Goal: Information Seeking & Learning: Learn about a topic

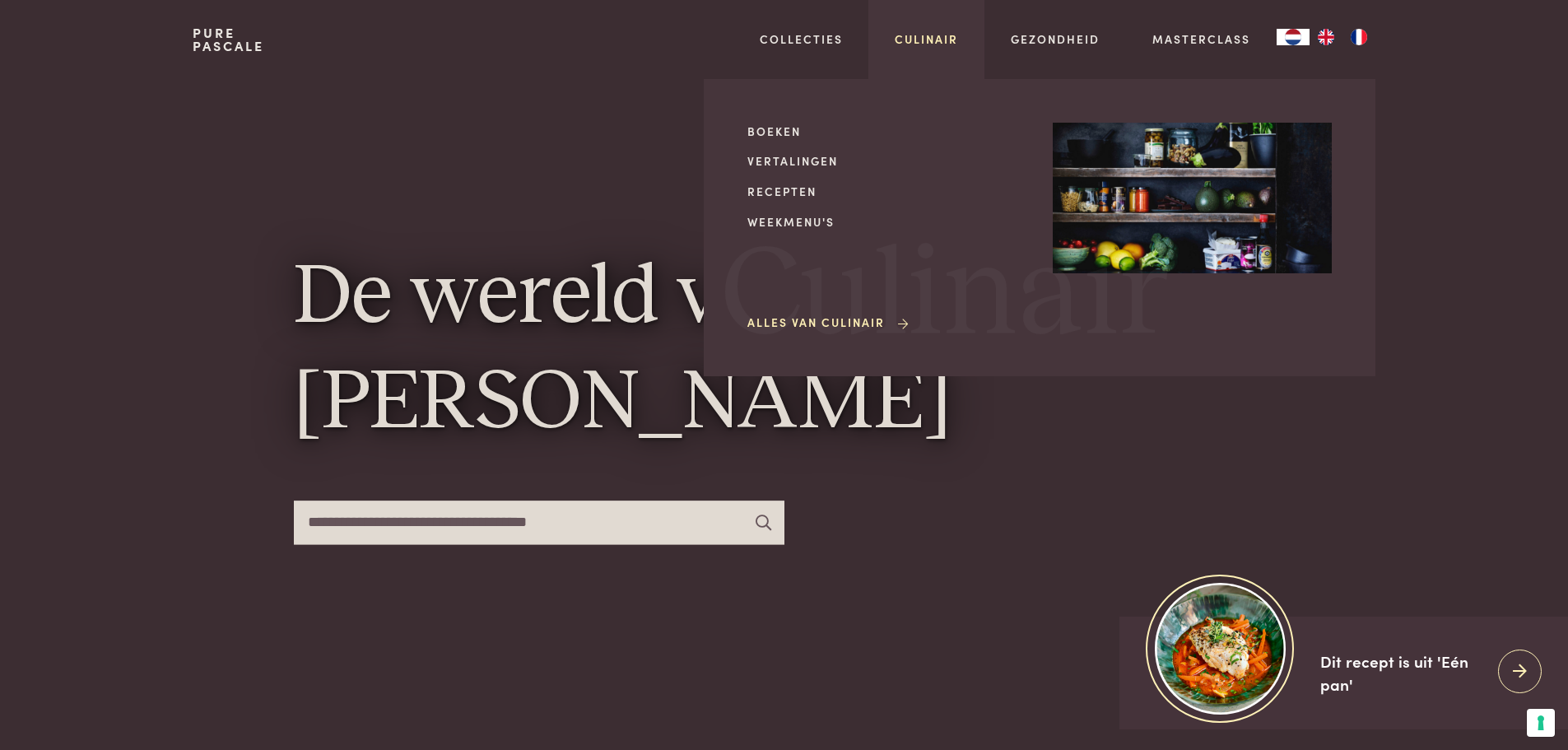
click at [917, 33] on link "Culinair" at bounding box center [926, 40] width 63 height 18
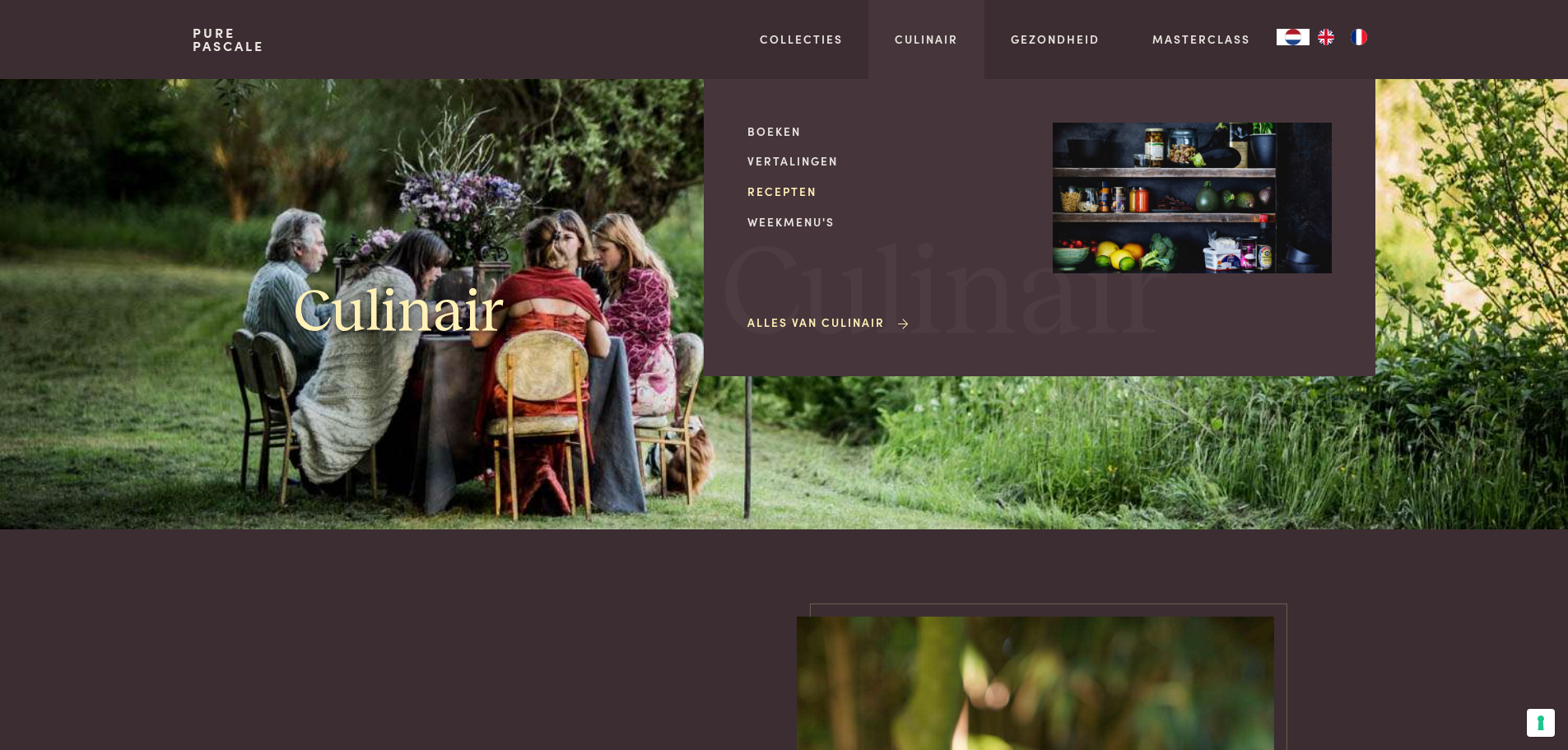
click at [780, 186] on link "Recepten" at bounding box center [886, 192] width 279 height 18
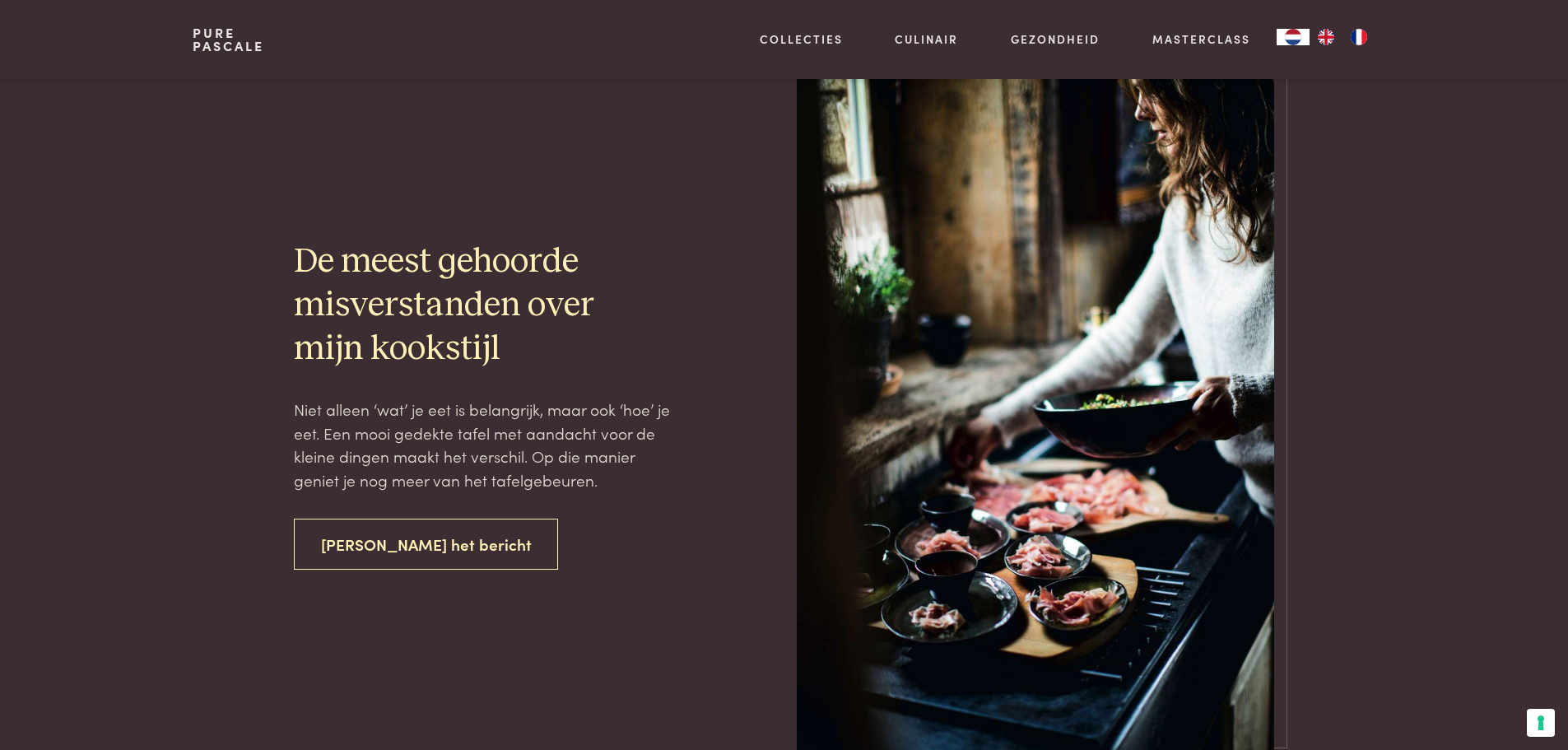
scroll to position [5763, 0]
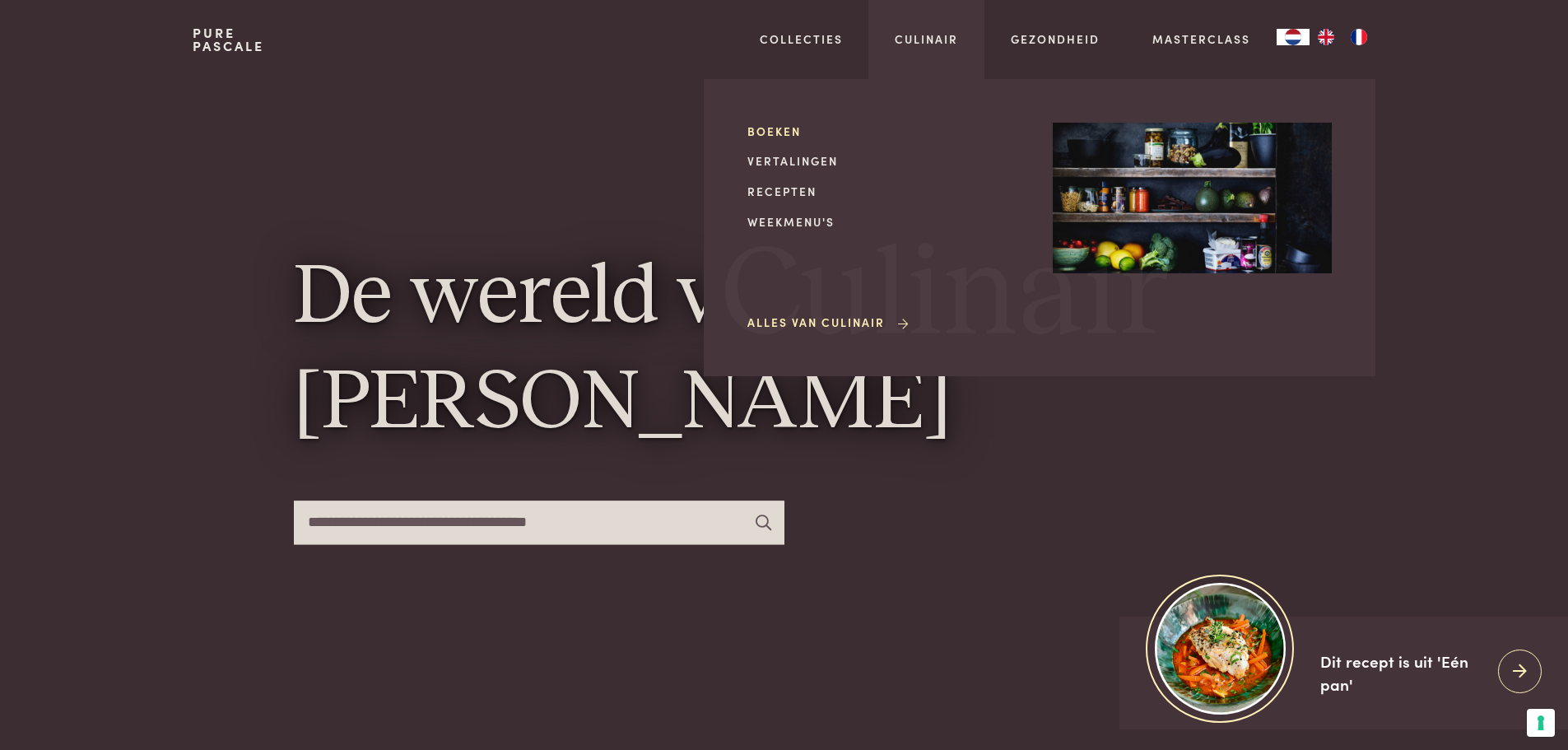
click at [777, 129] on link "Boeken" at bounding box center [886, 132] width 279 height 18
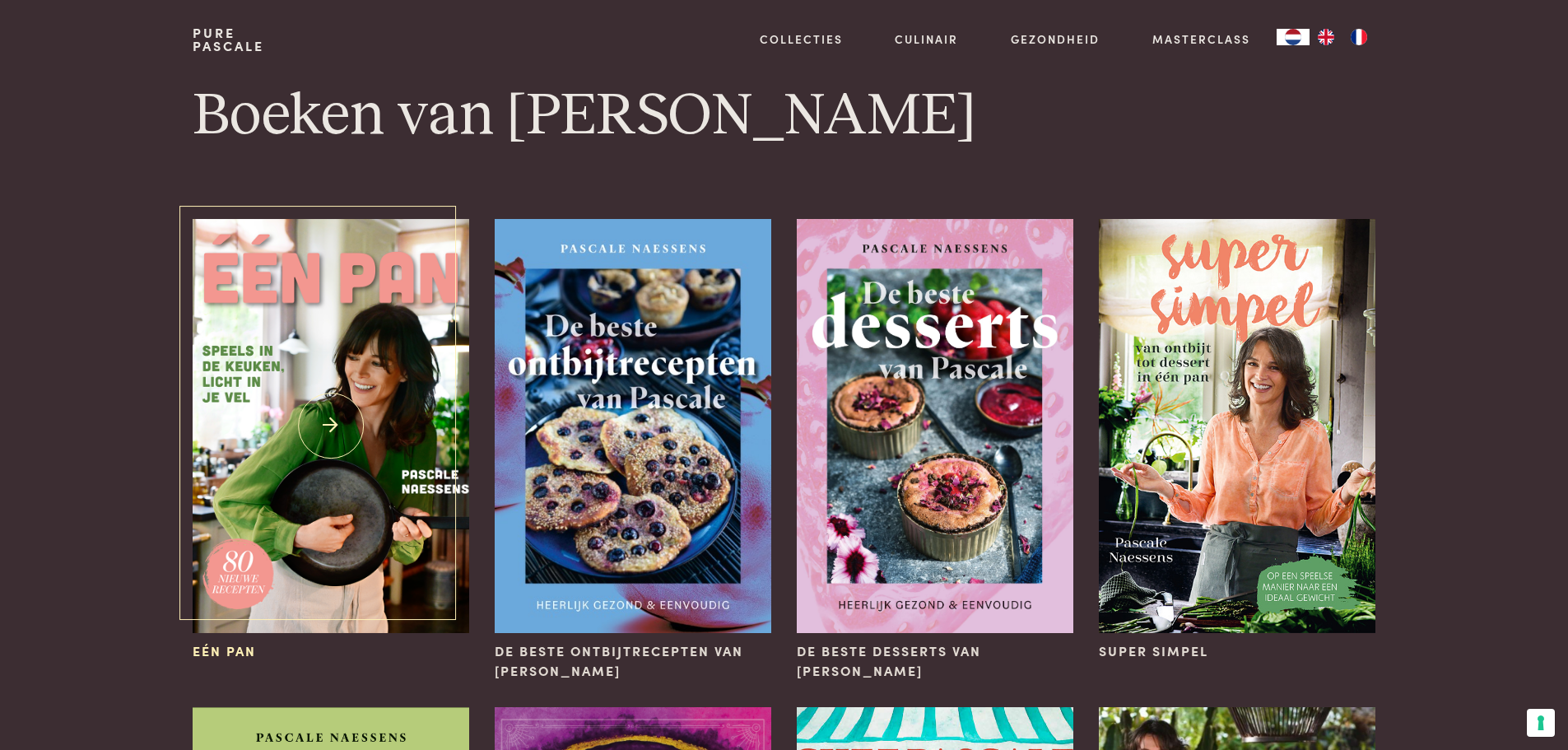
click at [343, 519] on img at bounding box center [330, 426] width 276 height 414
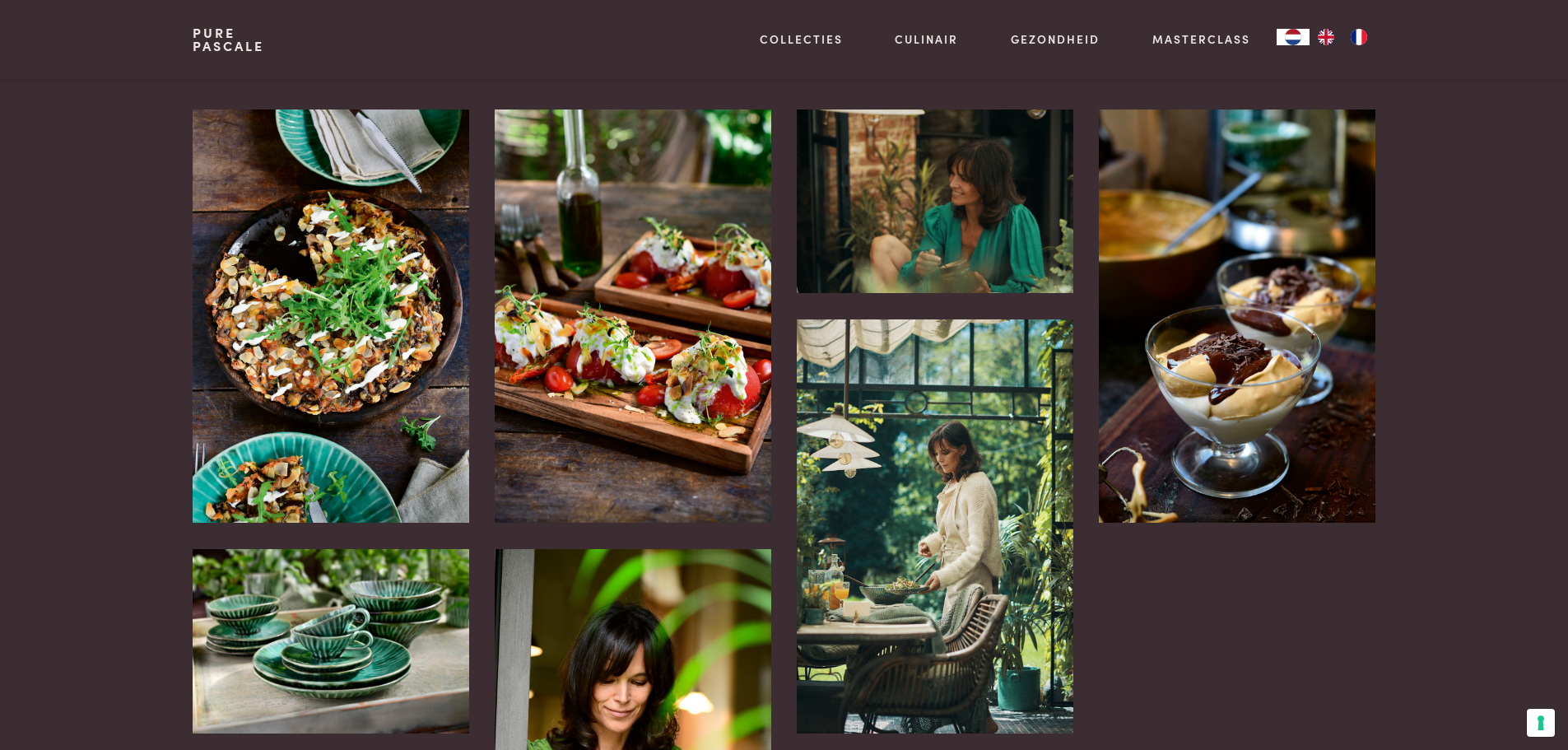
scroll to position [3294, 0]
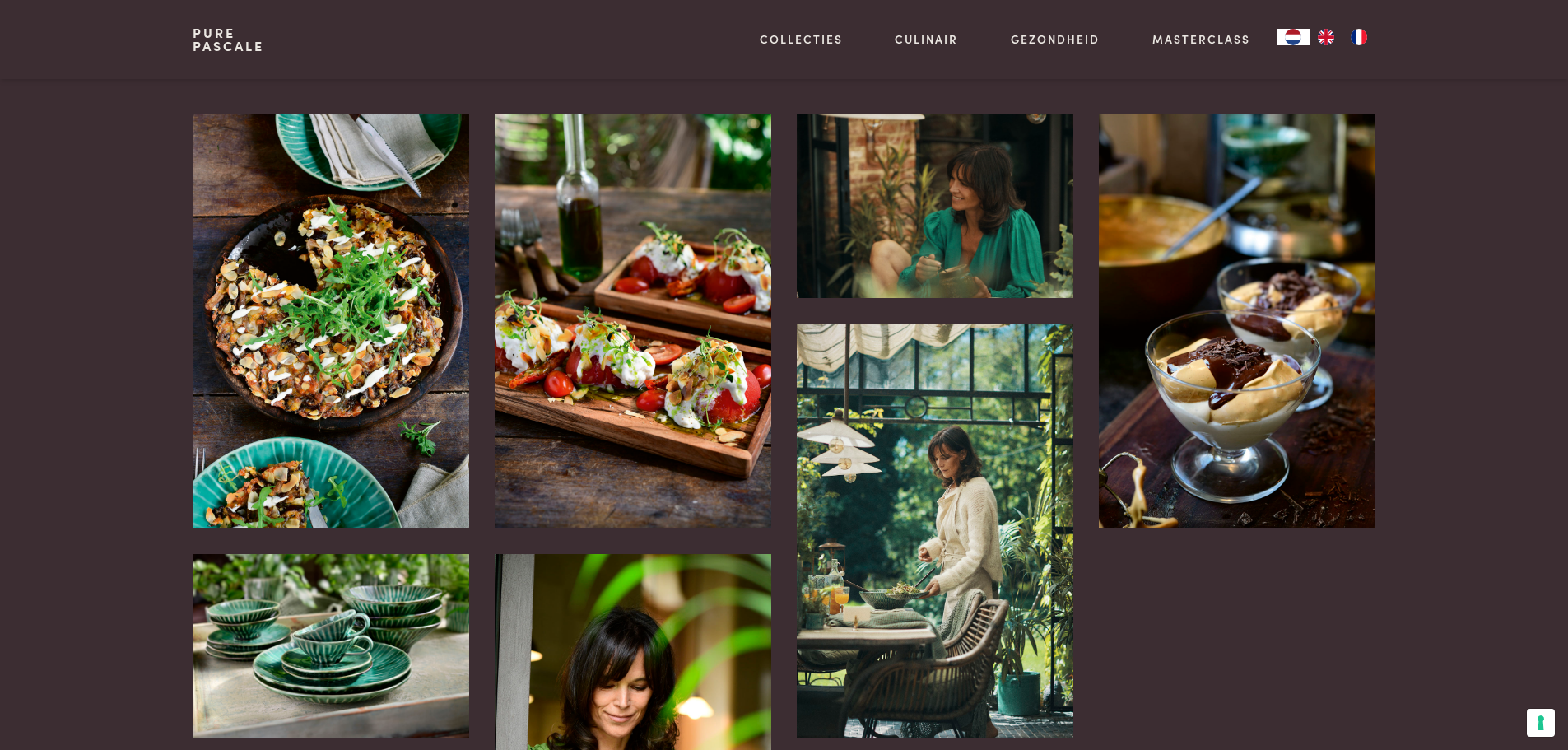
click at [940, 450] on img at bounding box center [935, 531] width 276 height 413
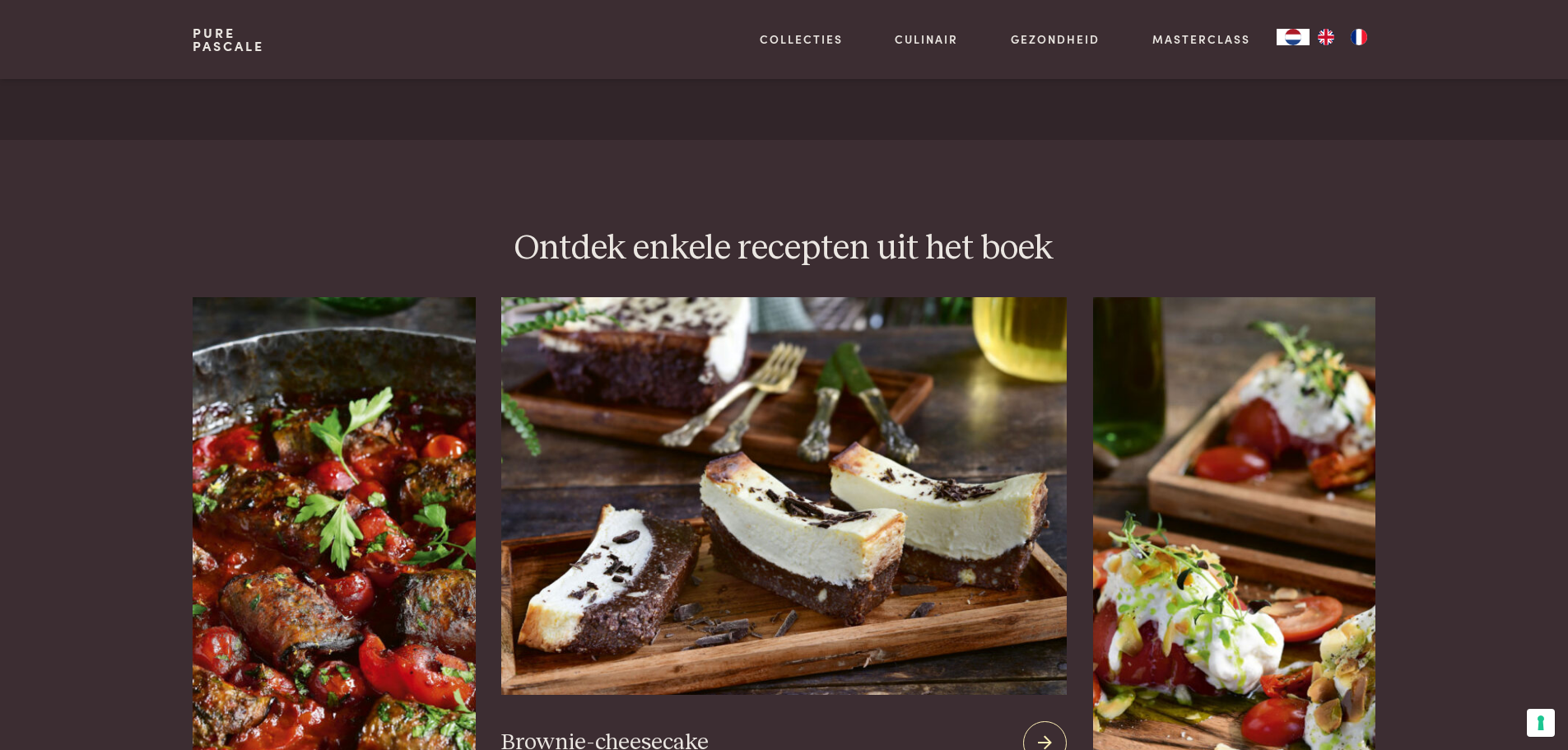
scroll to position [1894, 0]
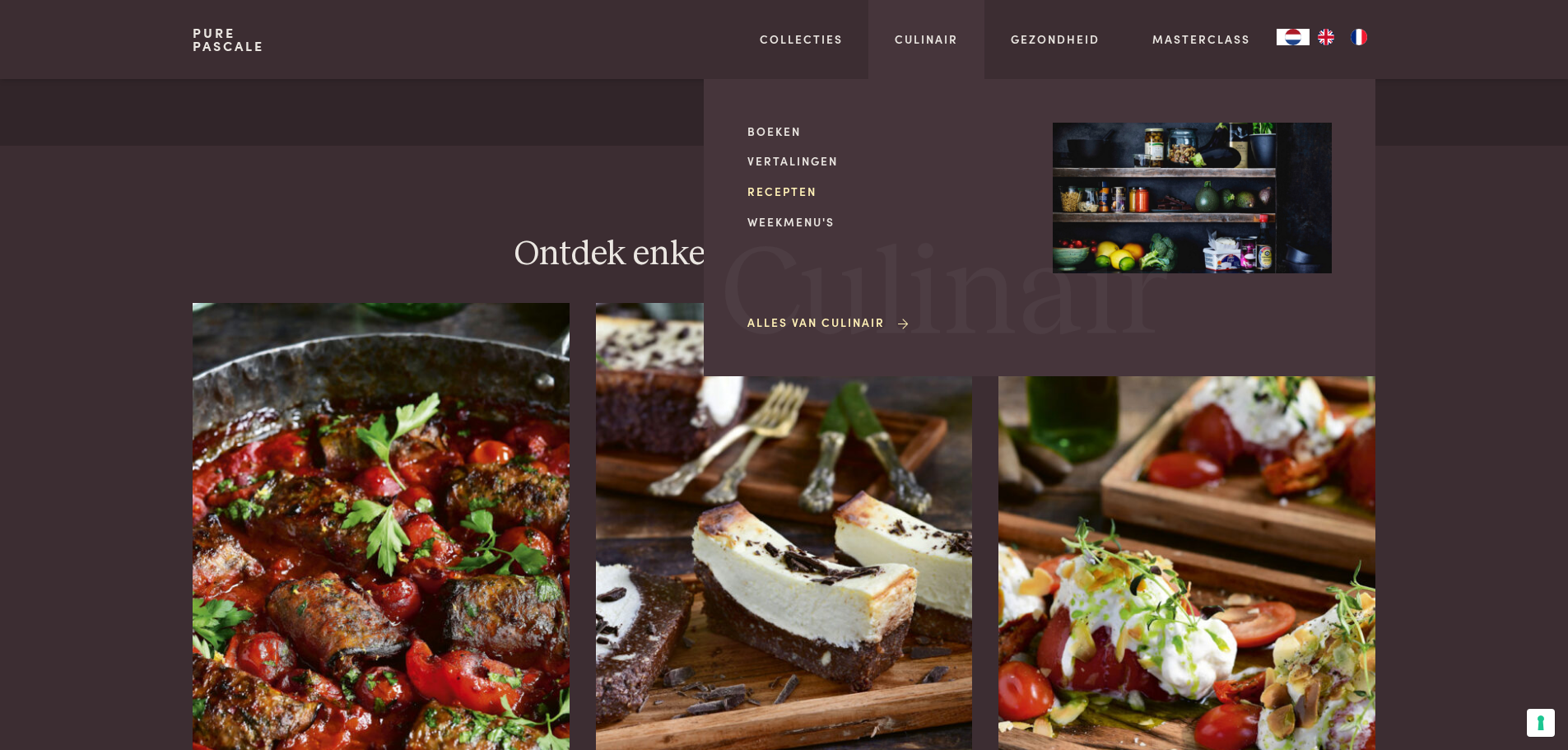
click at [788, 188] on link "Recepten" at bounding box center [886, 192] width 279 height 18
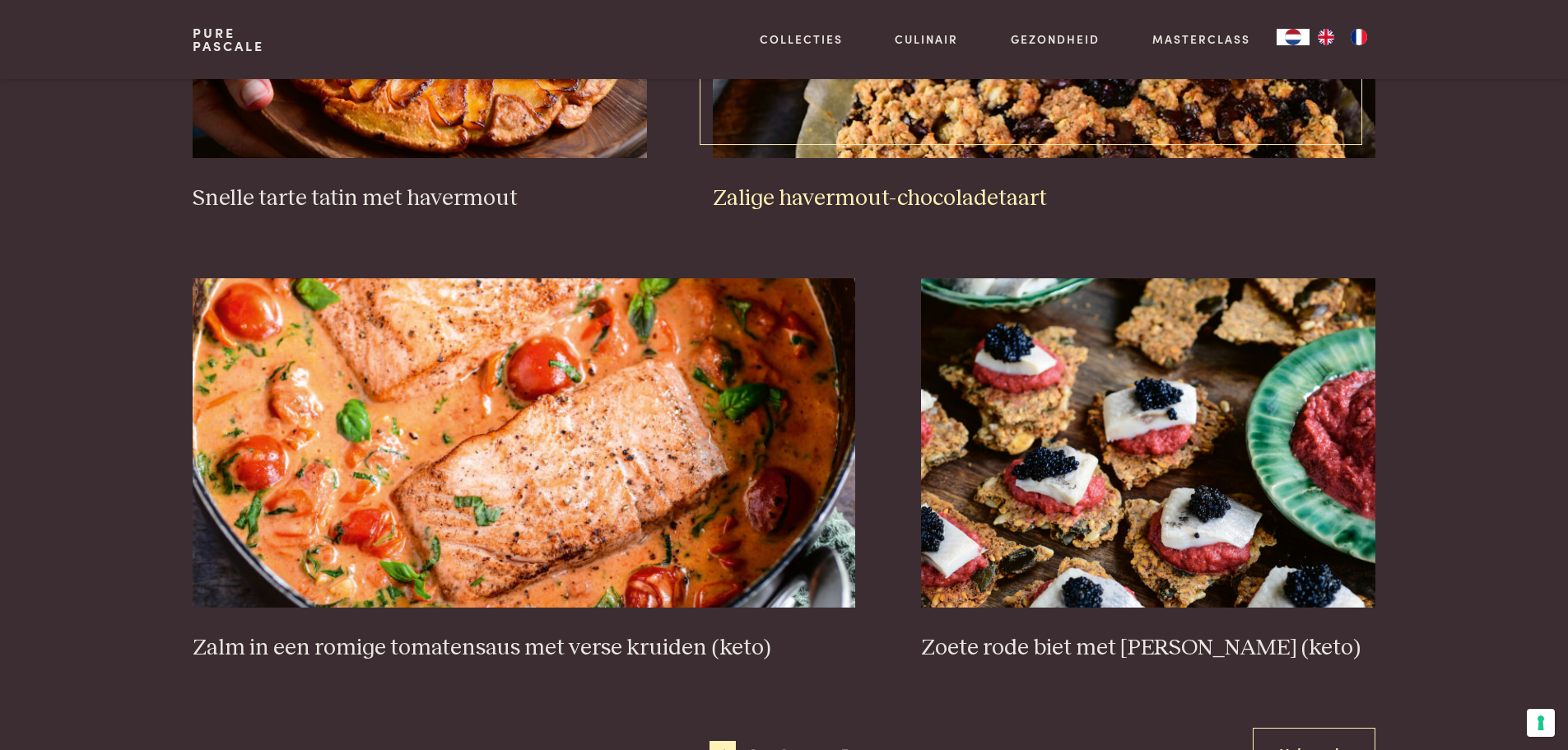
scroll to position [2882, 0]
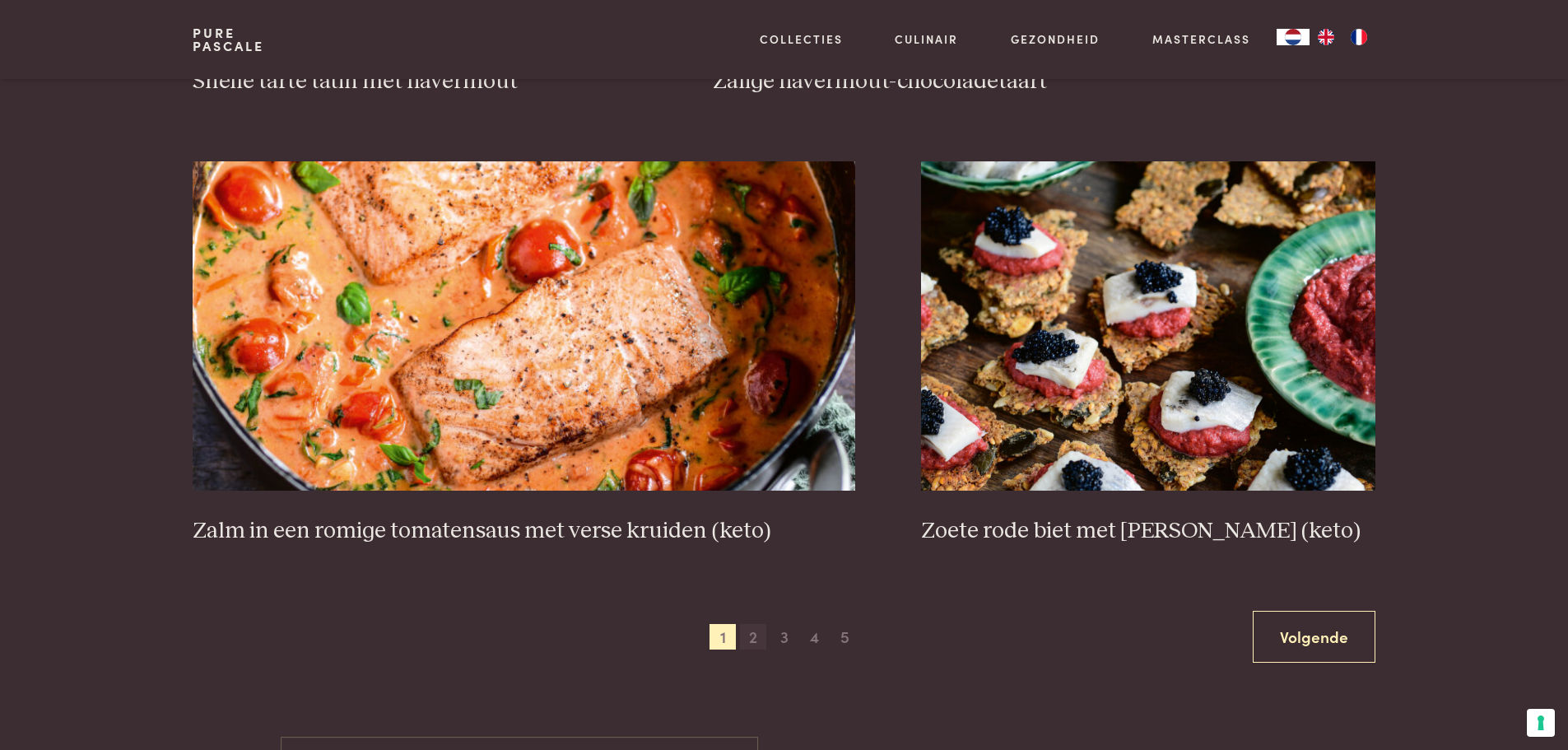
click at [752, 646] on span "2" at bounding box center [753, 637] width 26 height 26
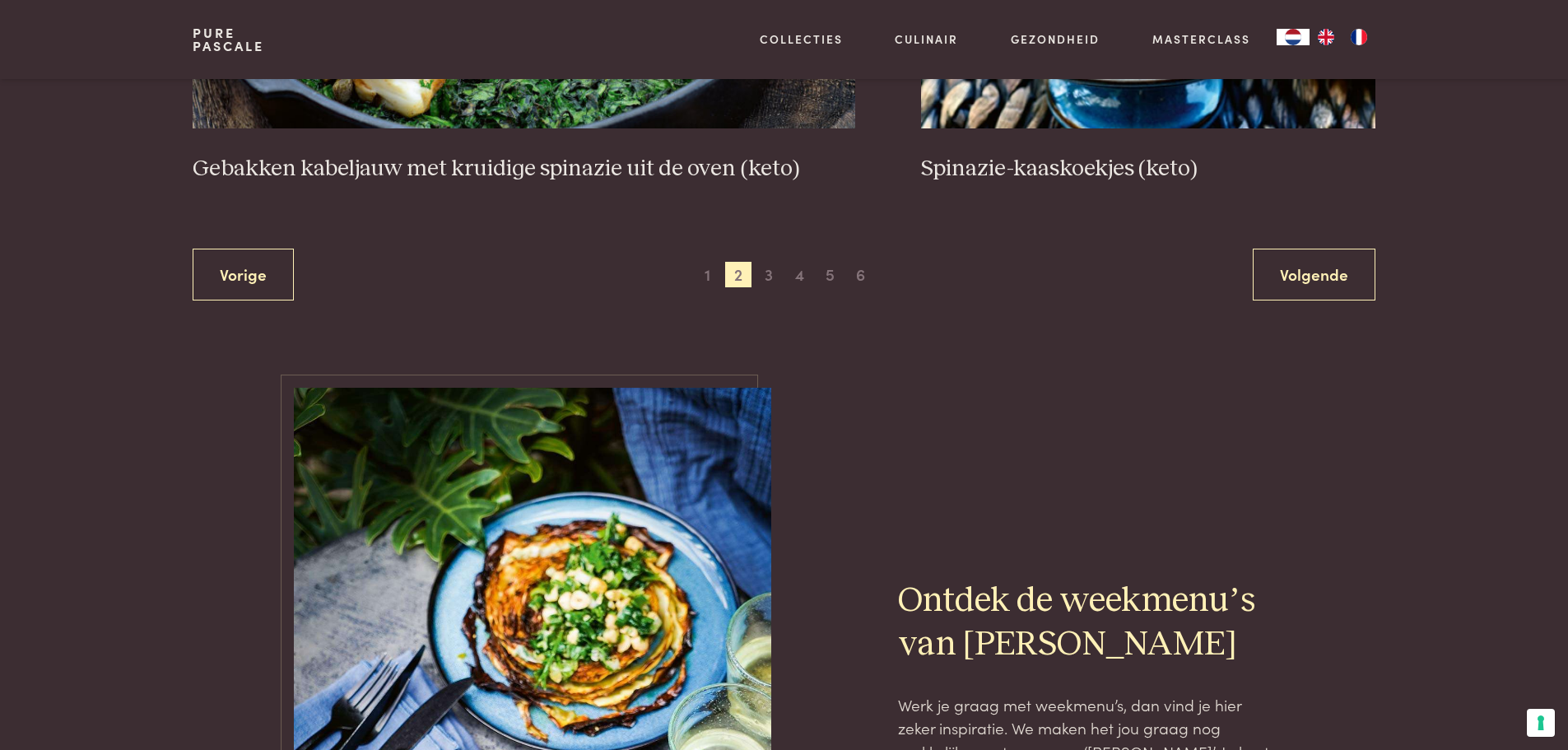
scroll to position [3260, 0]
